Goal: Information Seeking & Learning: Learn about a topic

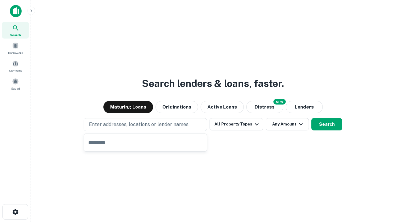
type input "**********"
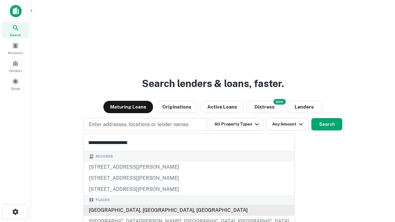
click at [148, 211] on div "[GEOGRAPHIC_DATA], [GEOGRAPHIC_DATA], [GEOGRAPHIC_DATA]" at bounding box center [189, 210] width 210 height 11
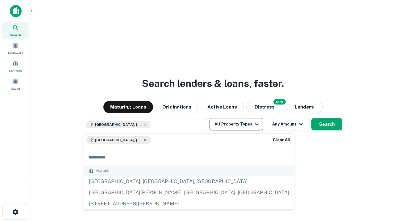
click at [236, 124] on button "All Property Types" at bounding box center [237, 124] width 54 height 12
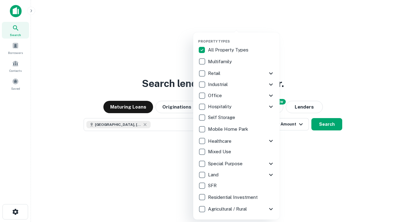
click at [241, 37] on button "button" at bounding box center [241, 37] width 86 height 0
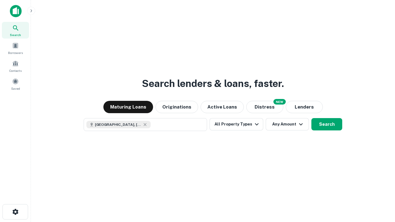
scroll to position [10, 0]
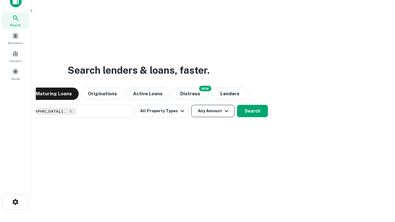
click at [191, 105] on button "Any Amount" at bounding box center [212, 111] width 43 height 12
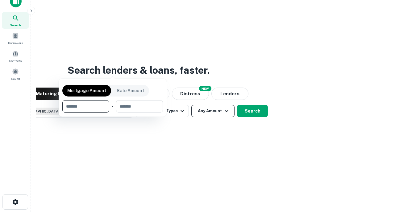
scroll to position [44, 175]
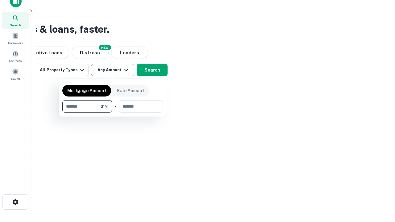
type input "*******"
click at [113, 113] on button "button" at bounding box center [112, 113] width 101 height 0
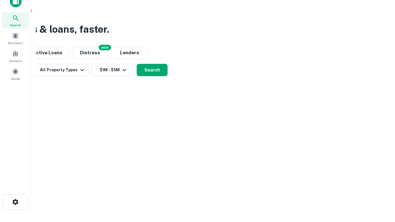
scroll to position [10, 0]
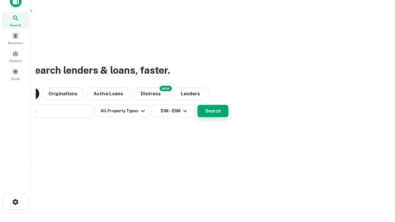
click at [198, 105] on button "Search" at bounding box center [213, 111] width 31 height 12
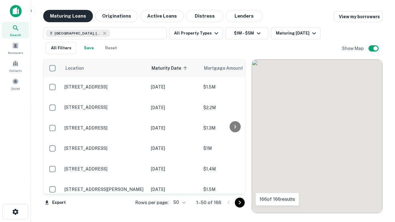
click at [68, 16] on button "Maturing Loans" at bounding box center [68, 16] width 50 height 12
